Goal: Find specific page/section: Find specific page/section

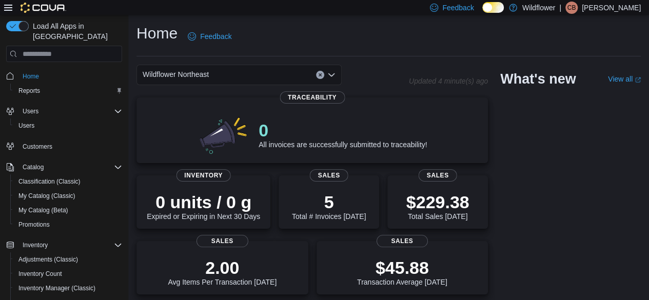
click at [268, 74] on div "Wildflower Northeast" at bounding box center [239, 75] width 205 height 21
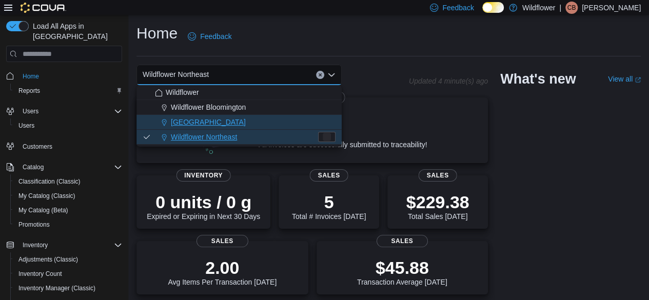
click at [228, 124] on span "[GEOGRAPHIC_DATA]" at bounding box center [208, 122] width 75 height 10
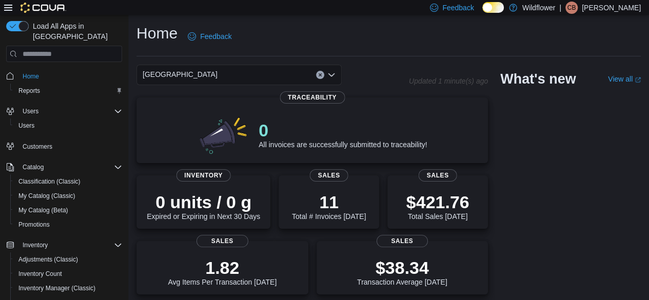
click at [268, 67] on div "Wildflower North Loop Combo box. Selected. [GEOGRAPHIC_DATA]. Press Backspace t…" at bounding box center [239, 75] width 205 height 21
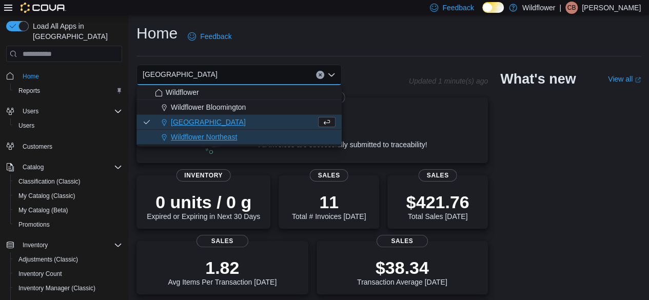
click at [226, 142] on button "Wildflower Northeast" at bounding box center [239, 137] width 205 height 15
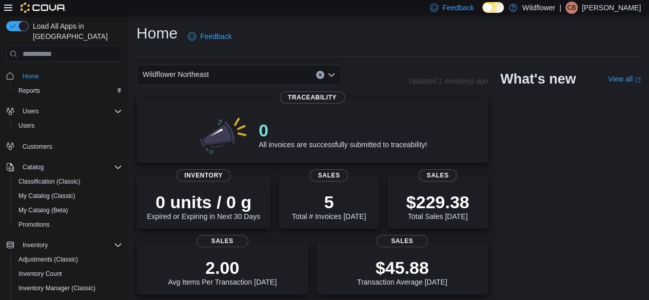
click at [164, 68] on span "Wildflower Northeast" at bounding box center [176, 74] width 66 height 12
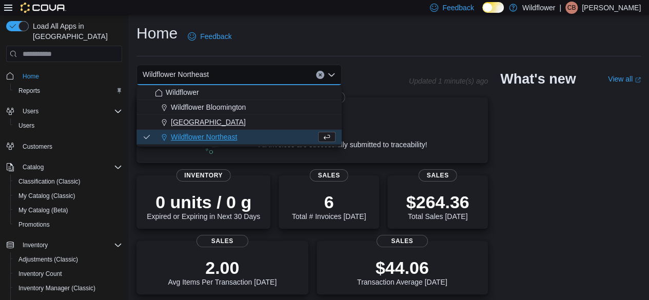
click at [162, 121] on icon "Choose from the following options" at bounding box center [164, 123] width 5 height 7
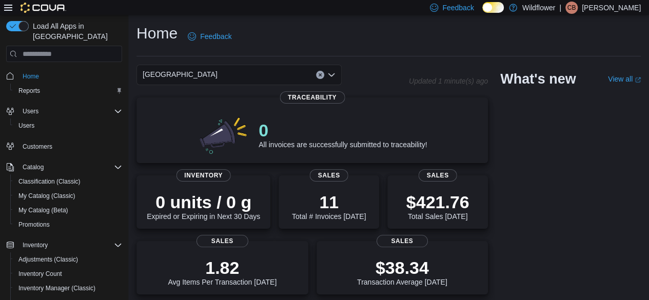
click at [226, 66] on div "[GEOGRAPHIC_DATA]" at bounding box center [239, 75] width 205 height 21
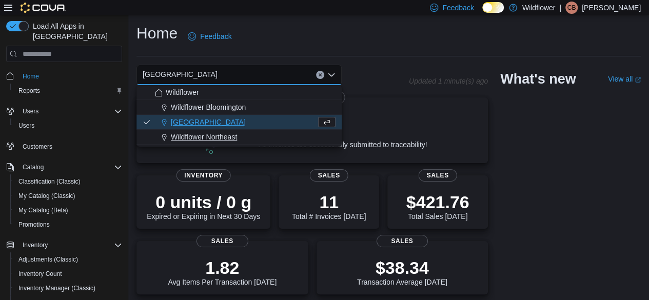
click at [198, 142] on span "Wildflower Northeast" at bounding box center [204, 137] width 66 height 10
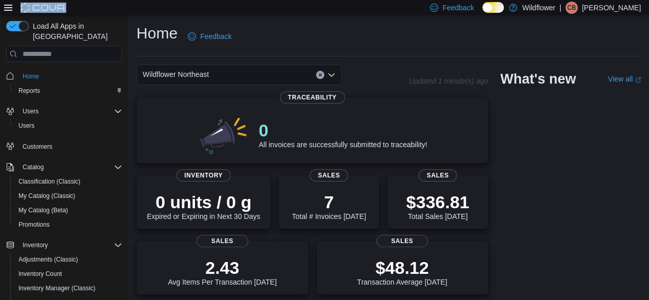
drag, startPoint x: 398, startPoint y: 8, endPoint x: 355, endPoint y: -42, distance: 65.9
click at [355, 0] on html "Feedback Dark Mode Wildflower | CB [PERSON_NAME] Load All Apps in New Hub Home …" at bounding box center [324, 150] width 649 height 300
